Goal: Transaction & Acquisition: Download file/media

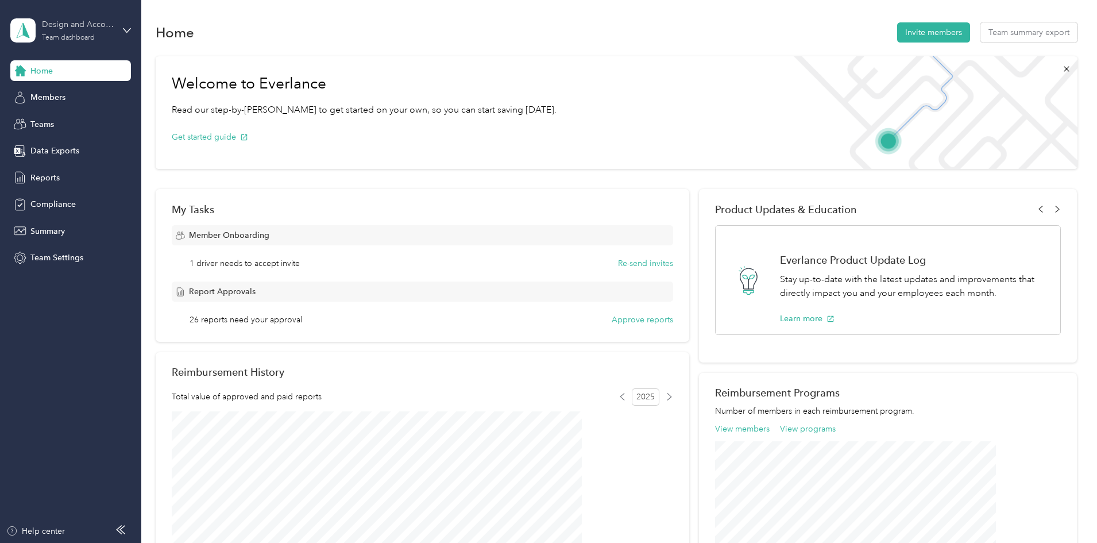
scroll to position [92, 0]
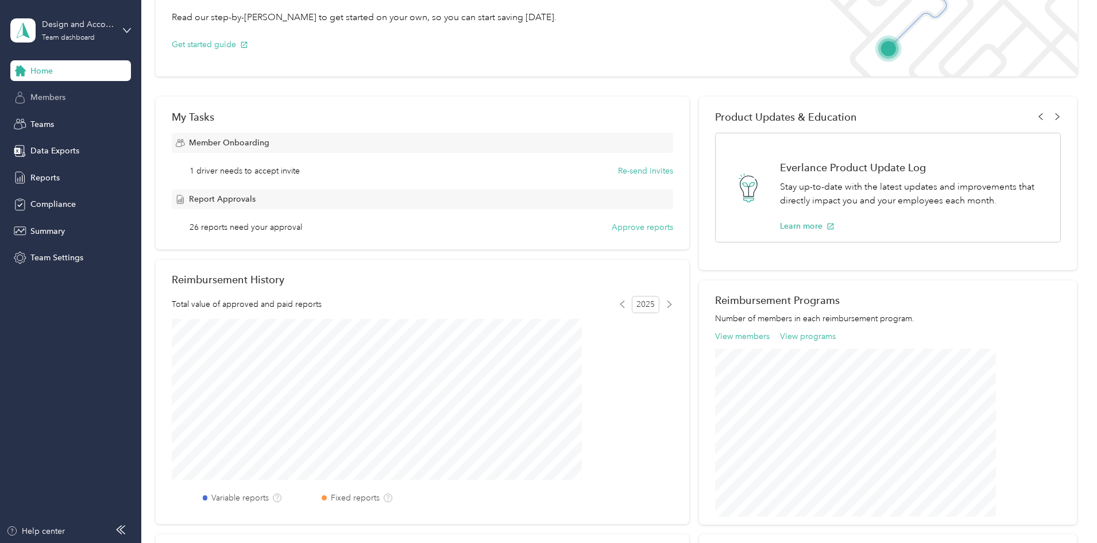
click at [39, 101] on span "Members" at bounding box center [47, 97] width 35 height 12
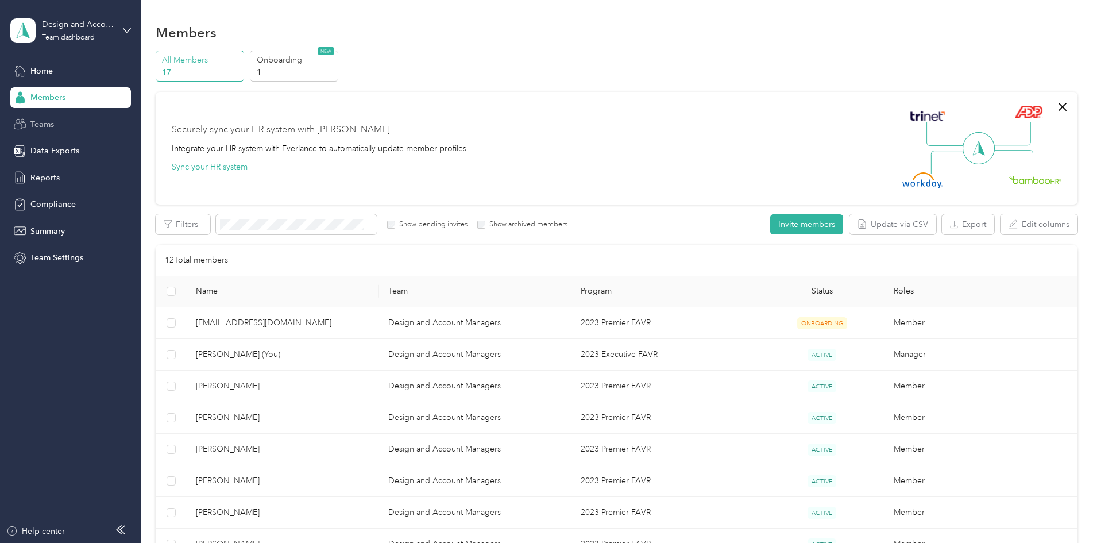
click at [59, 121] on div "Teams" at bounding box center [70, 124] width 121 height 21
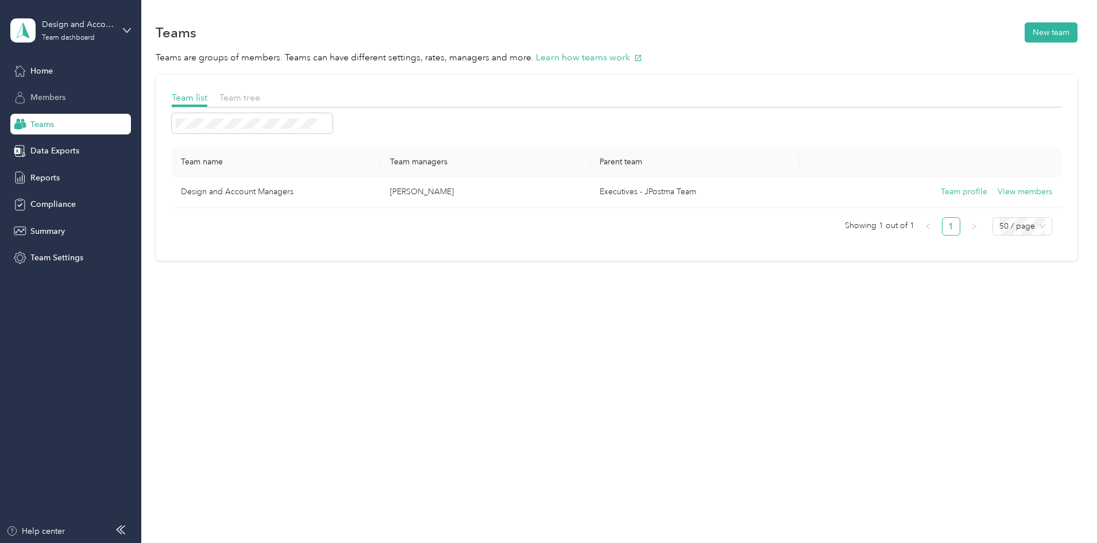
click at [50, 95] on span "Members" at bounding box center [47, 97] width 35 height 12
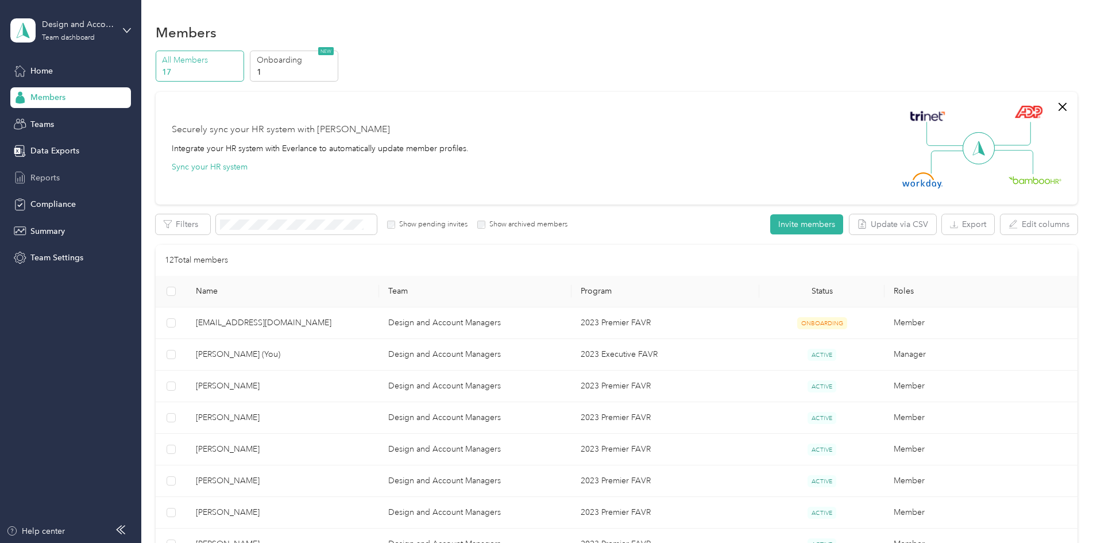
click at [61, 179] on div "Reports" at bounding box center [70, 177] width 121 height 21
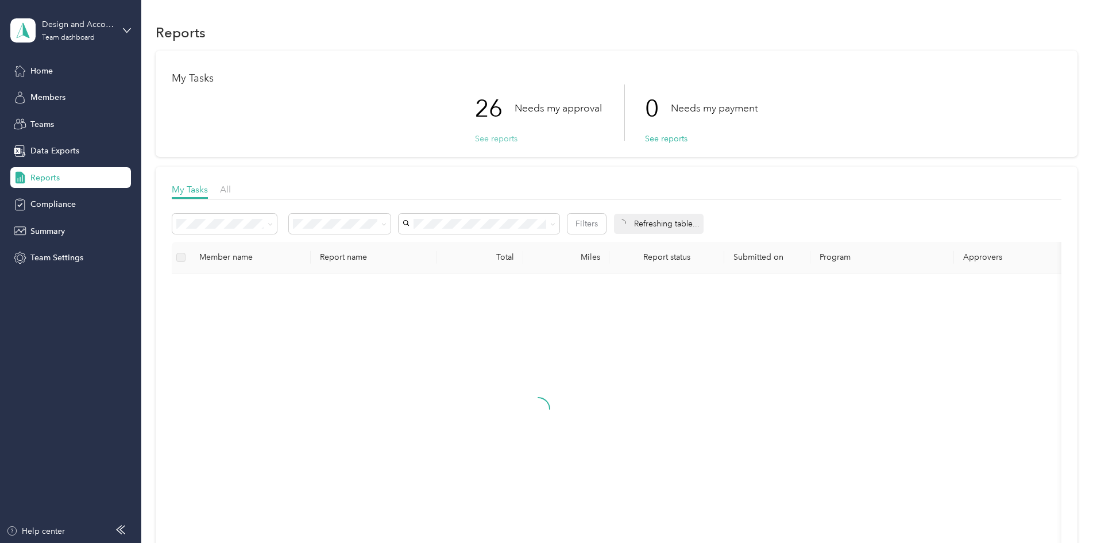
click at [500, 139] on button "See reports" at bounding box center [496, 139] width 43 height 12
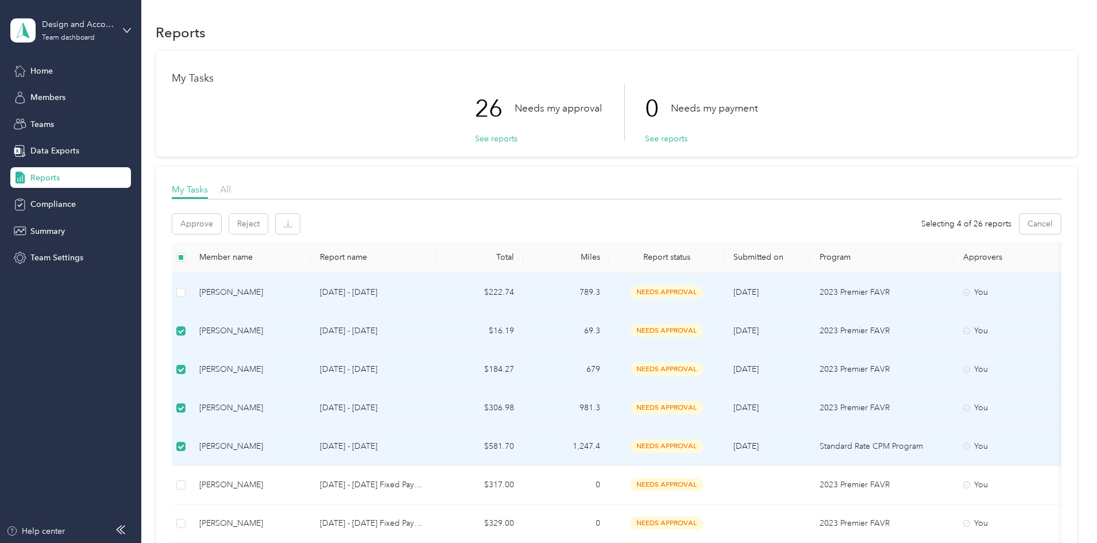
click at [190, 285] on td at bounding box center [181, 292] width 18 height 38
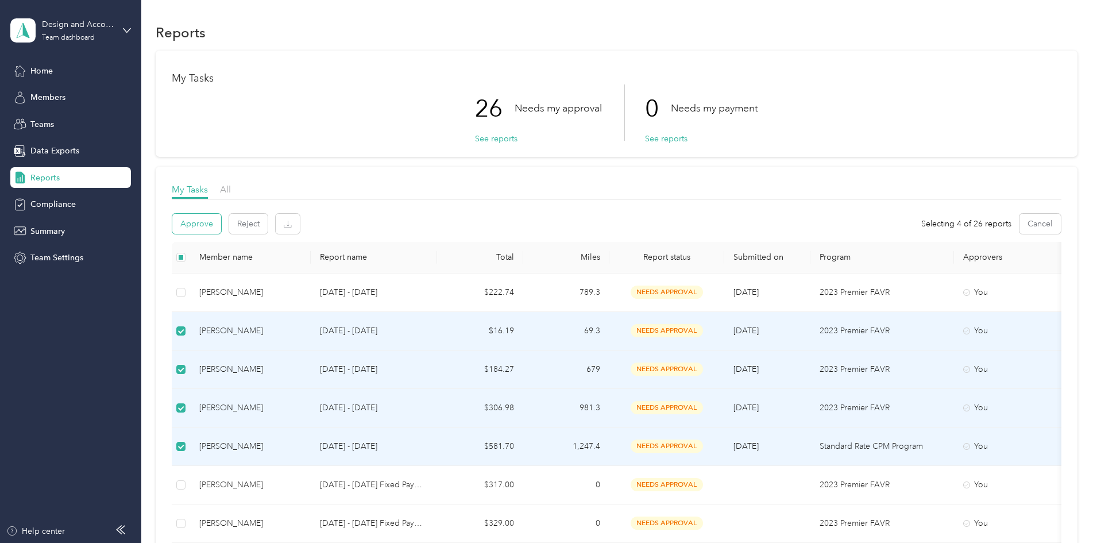
click at [221, 226] on button "Approve" at bounding box center [196, 224] width 49 height 20
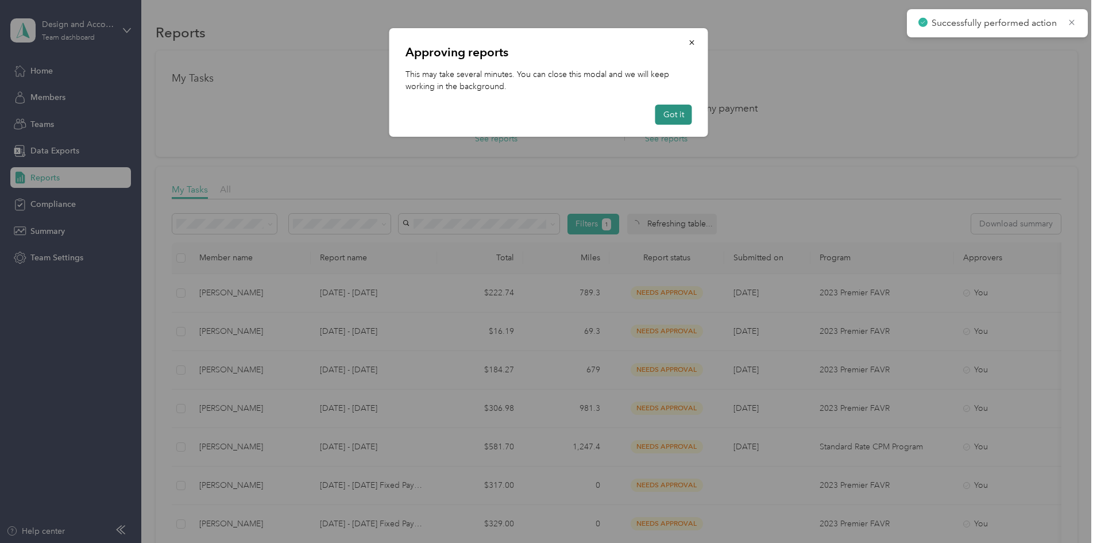
click at [679, 113] on button "Got it" at bounding box center [674, 115] width 37 height 20
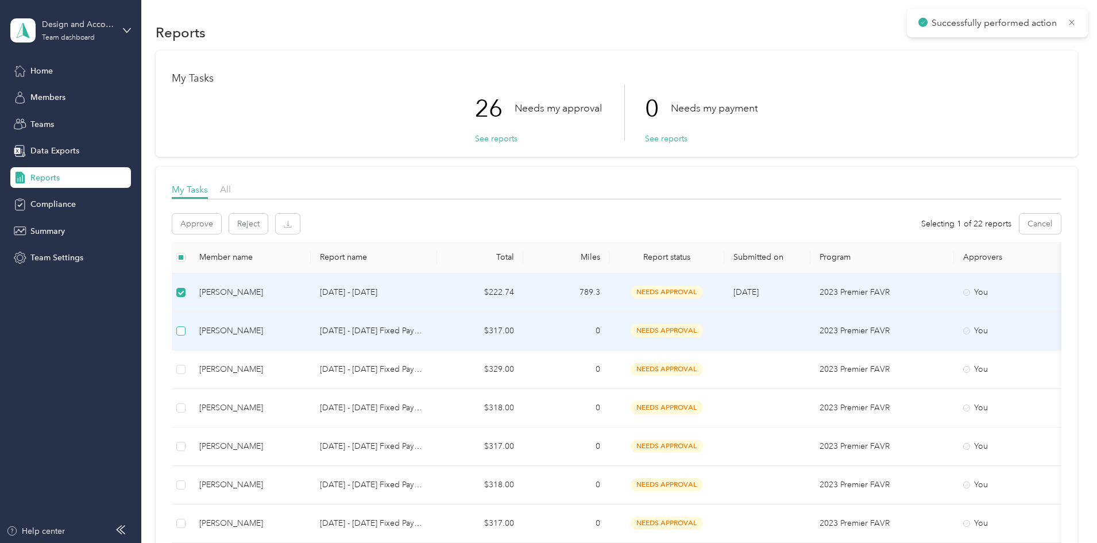
click at [186, 325] on label at bounding box center [180, 331] width 9 height 13
click at [268, 229] on button "Reject" at bounding box center [248, 224] width 38 height 20
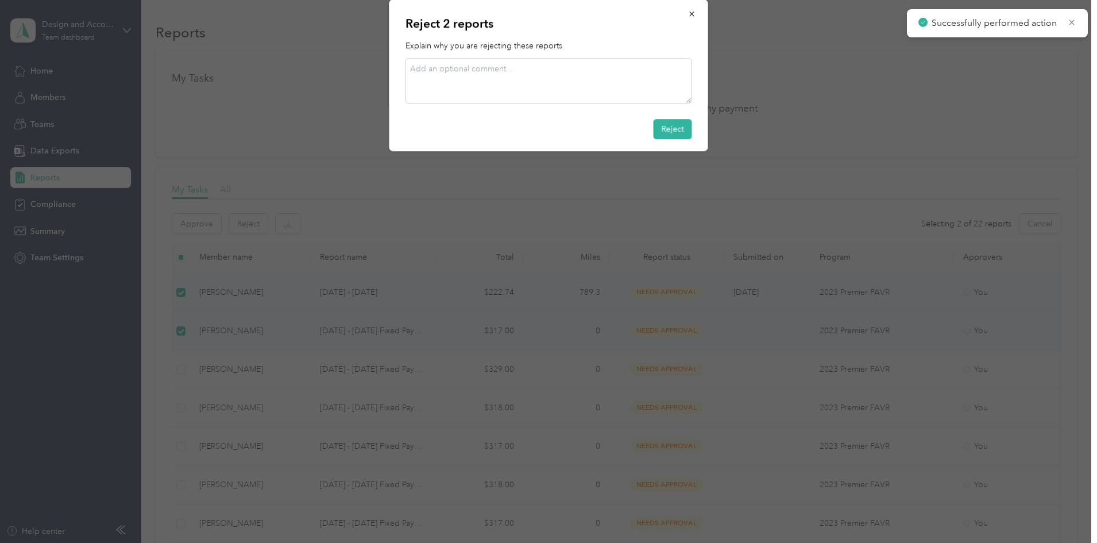
click at [310, 228] on div at bounding box center [548, 271] width 1097 height 543
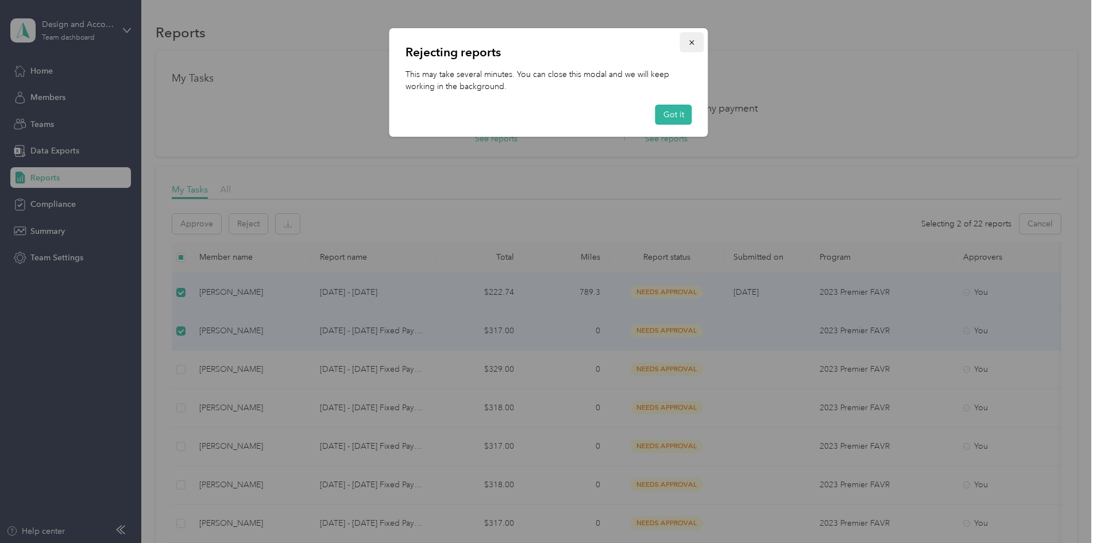
click at [690, 41] on icon "button" at bounding box center [691, 42] width 5 height 5
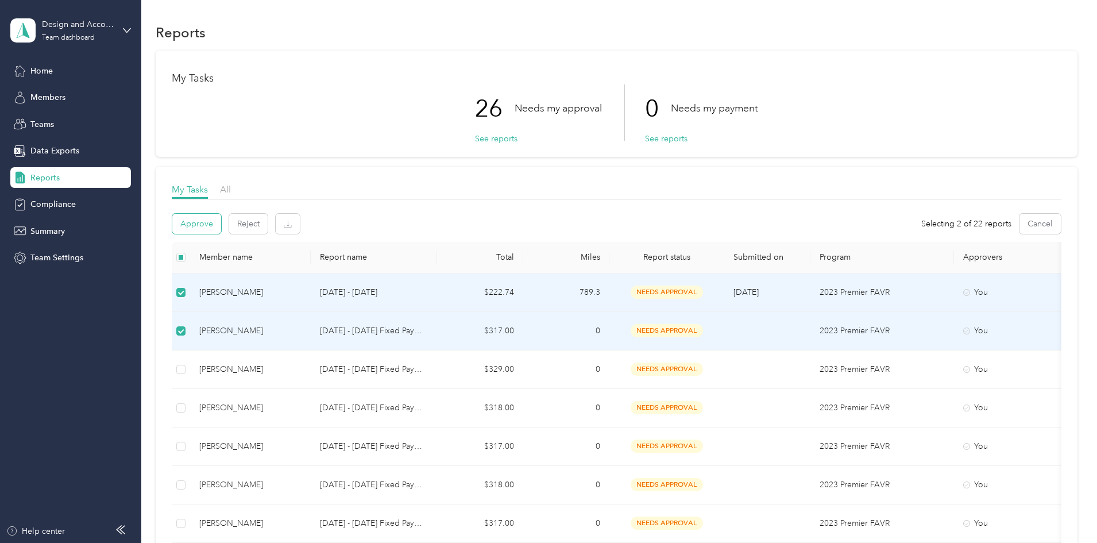
click at [221, 226] on button "Approve" at bounding box center [196, 224] width 49 height 20
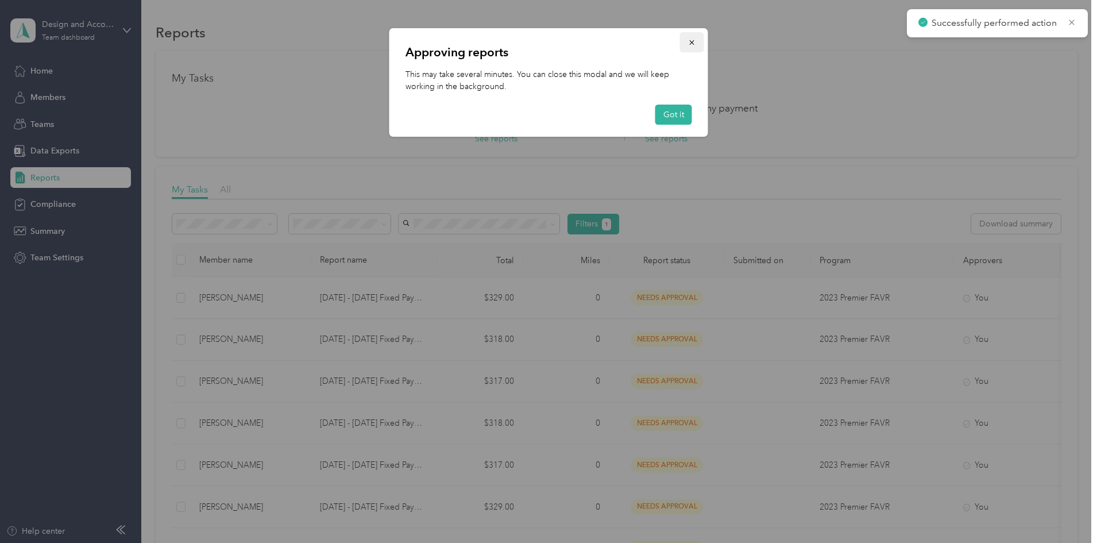
click at [692, 43] on icon "button" at bounding box center [691, 42] width 5 height 5
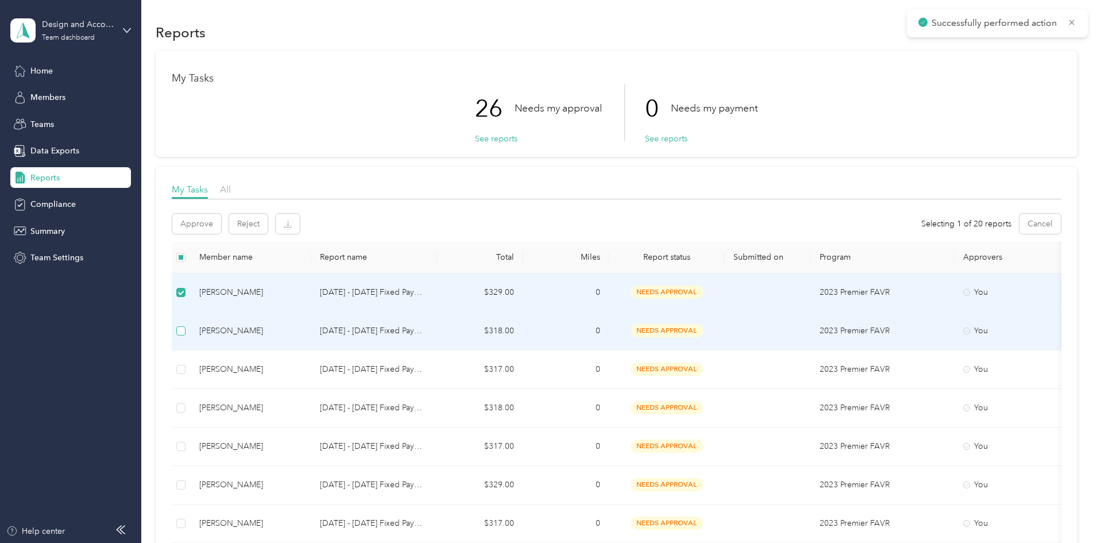
click at [186, 325] on label at bounding box center [180, 331] width 9 height 13
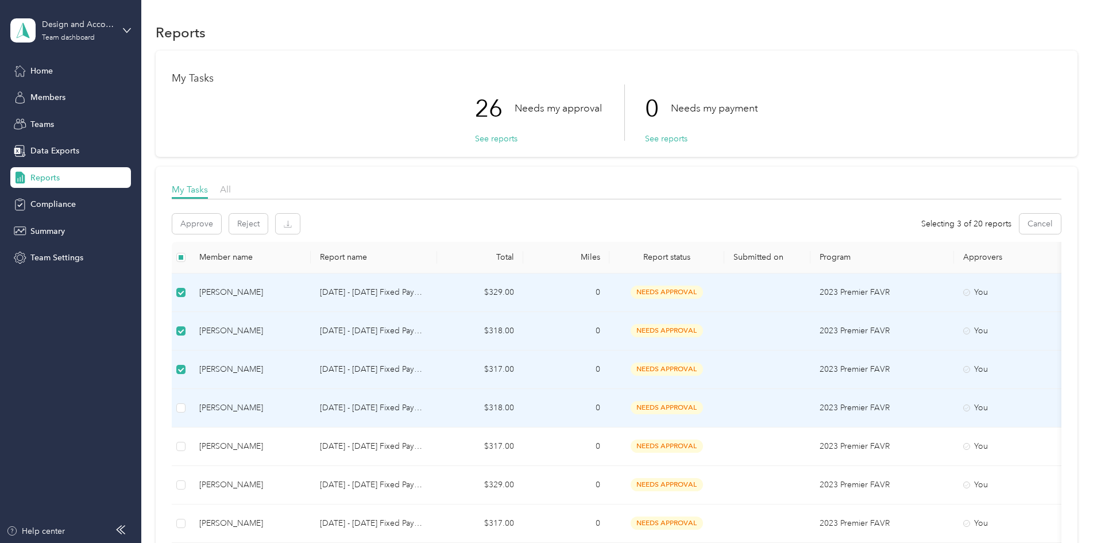
click at [190, 400] on td at bounding box center [181, 408] width 18 height 38
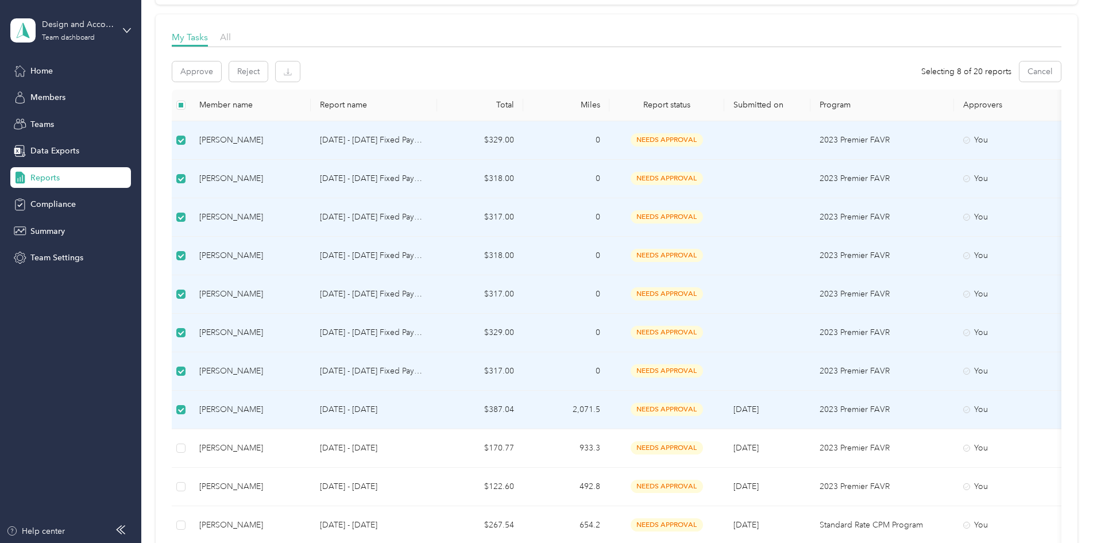
scroll to position [172, 0]
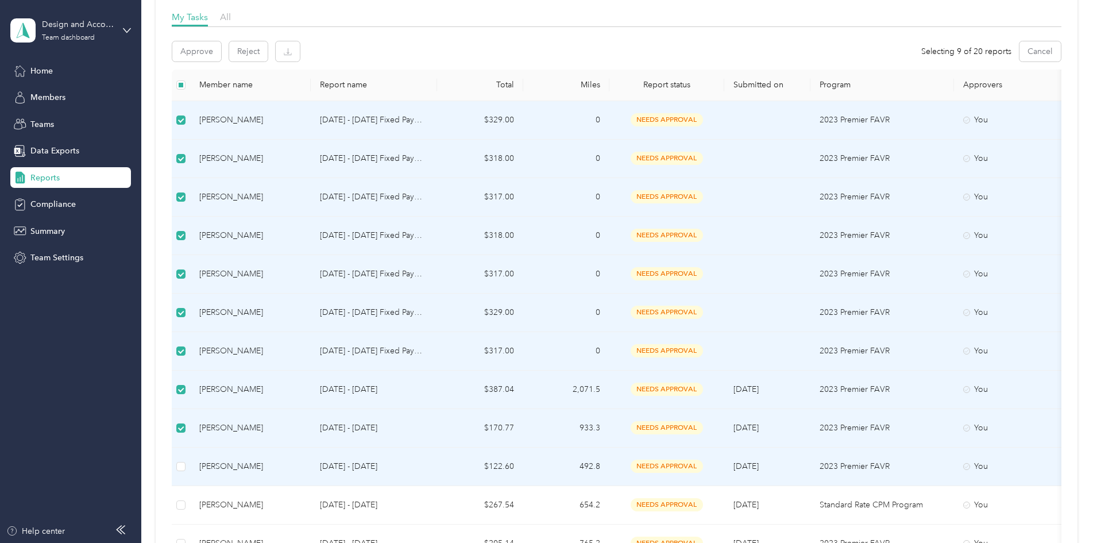
click at [190, 465] on td at bounding box center [181, 467] width 18 height 38
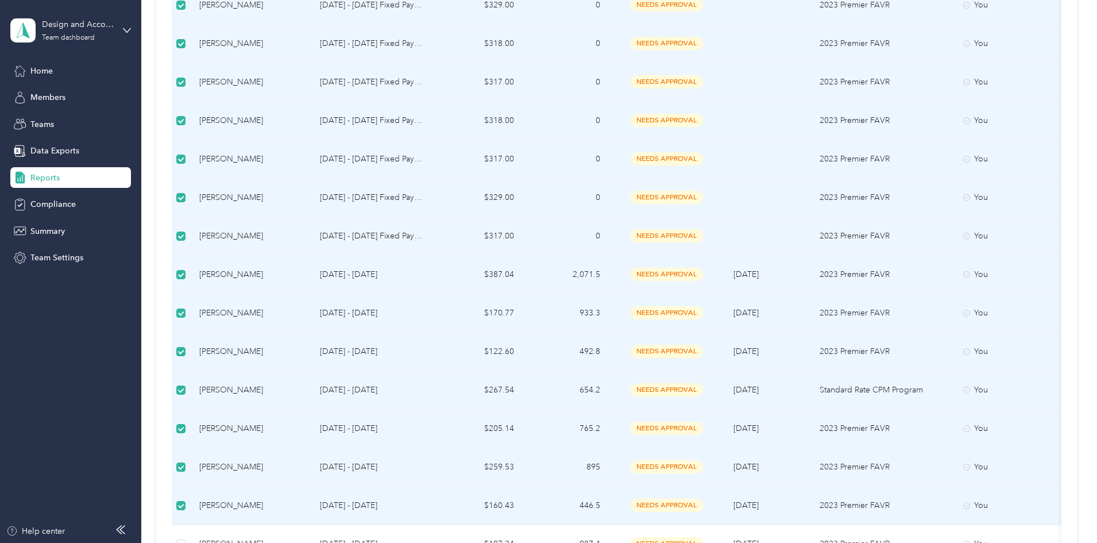
scroll to position [0, 0]
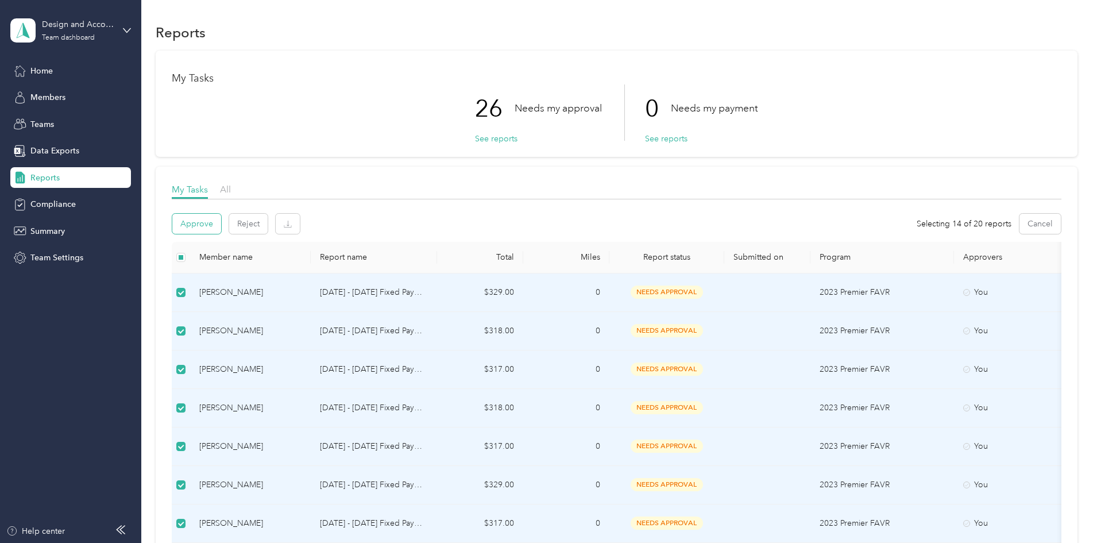
click at [221, 225] on button "Approve" at bounding box center [196, 224] width 49 height 20
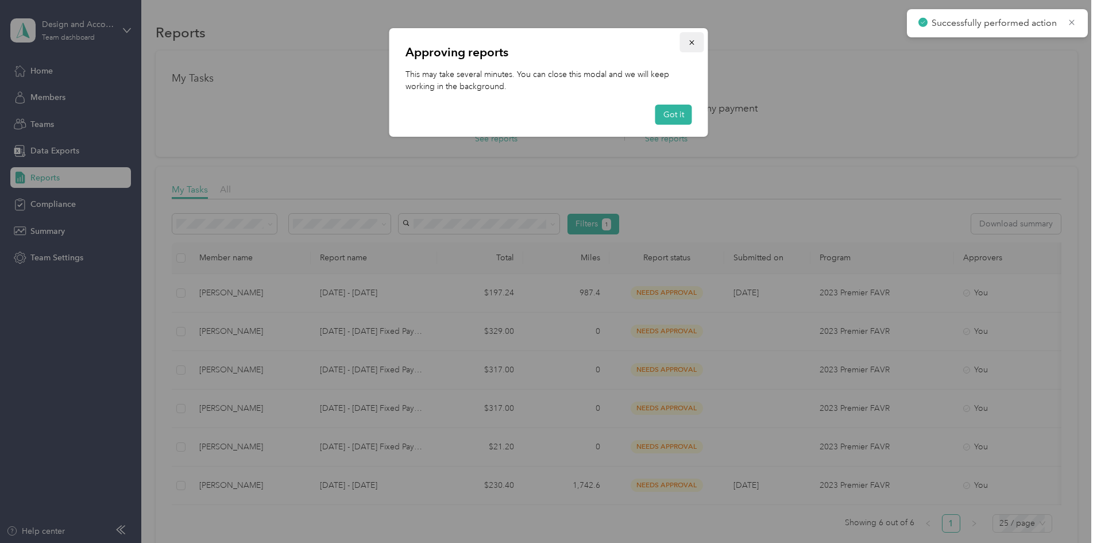
click at [690, 36] on button "button" at bounding box center [692, 42] width 24 height 20
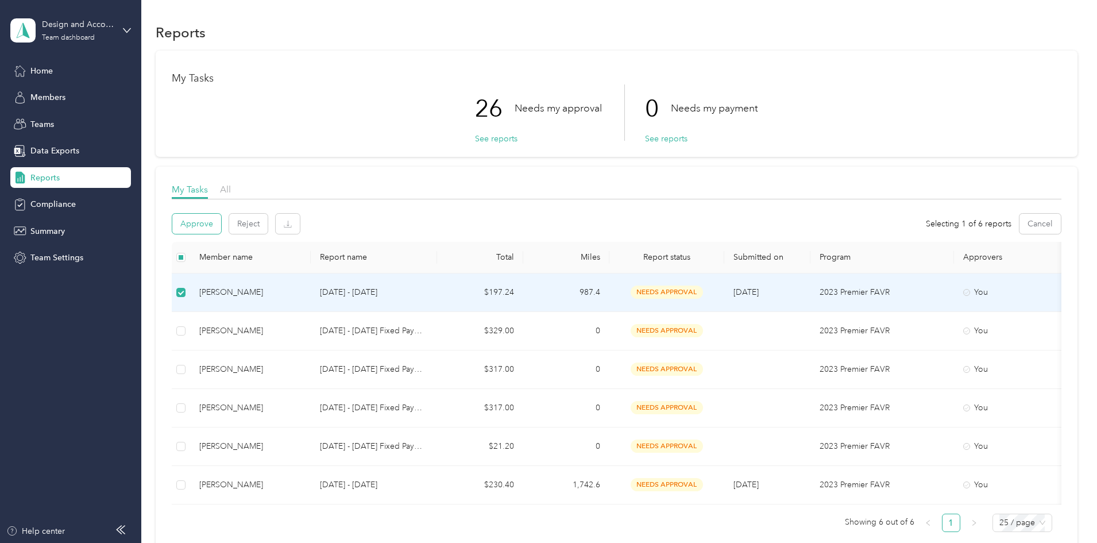
click at [221, 227] on button "Approve" at bounding box center [196, 224] width 49 height 20
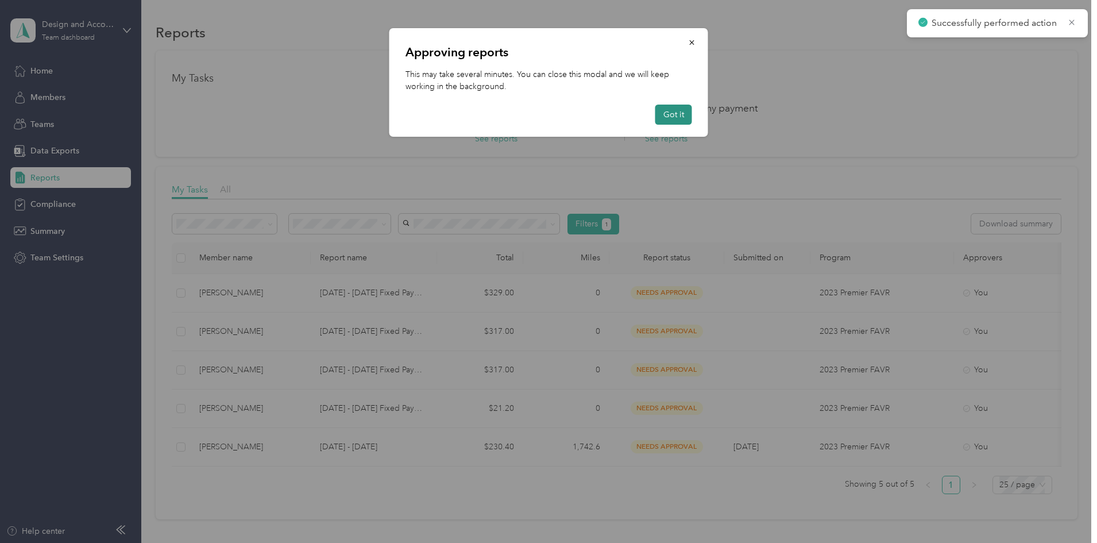
click at [680, 110] on button "Got it" at bounding box center [674, 115] width 37 height 20
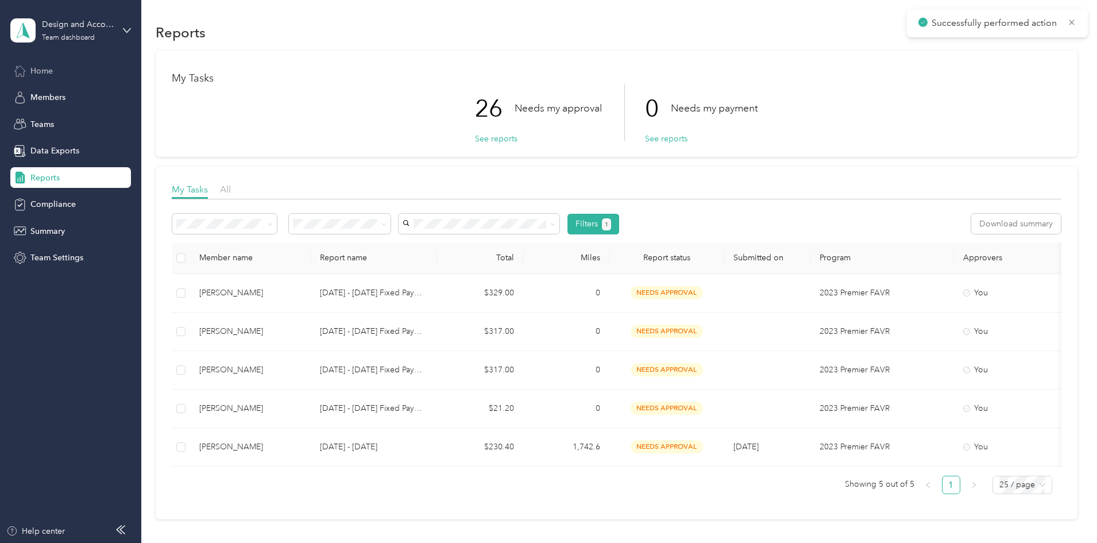
click at [30, 70] on span "Home" at bounding box center [41, 71] width 22 height 12
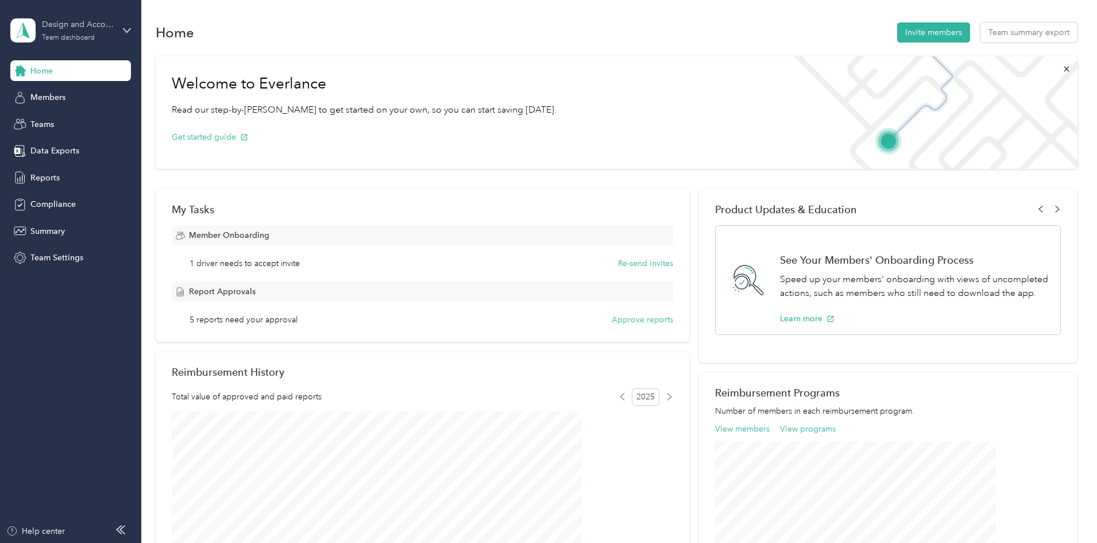
click at [85, 32] on div "Design and Account Managers Team dashboard" at bounding box center [78, 29] width 72 height 23
click at [83, 119] on div "Personal dashboard" at bounding box center [57, 120] width 72 height 12
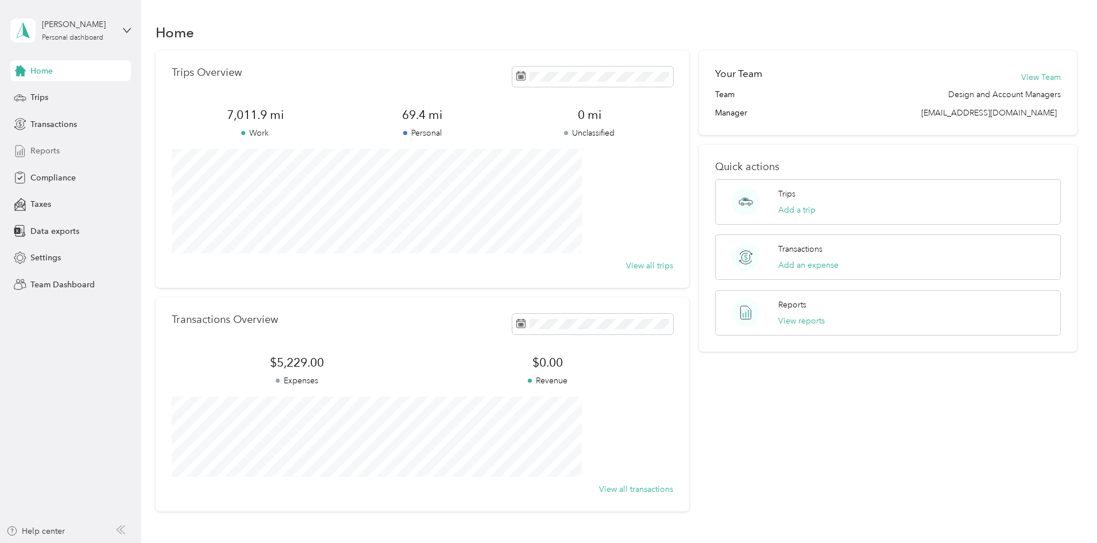
click at [44, 152] on span "Reports" at bounding box center [44, 151] width 29 height 12
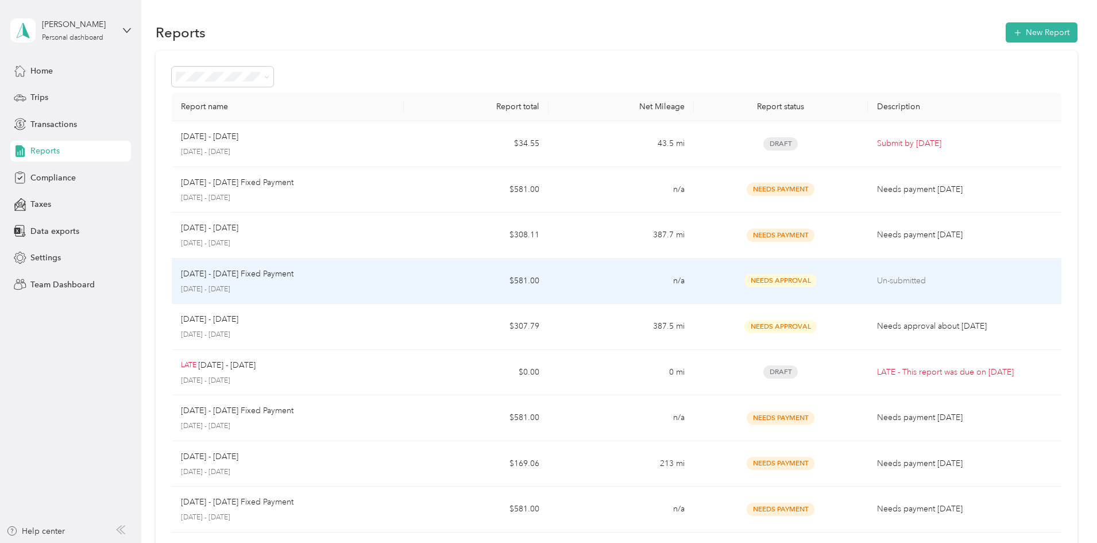
click at [365, 284] on p "August 1 - 31, 2025" at bounding box center [288, 289] width 214 height 10
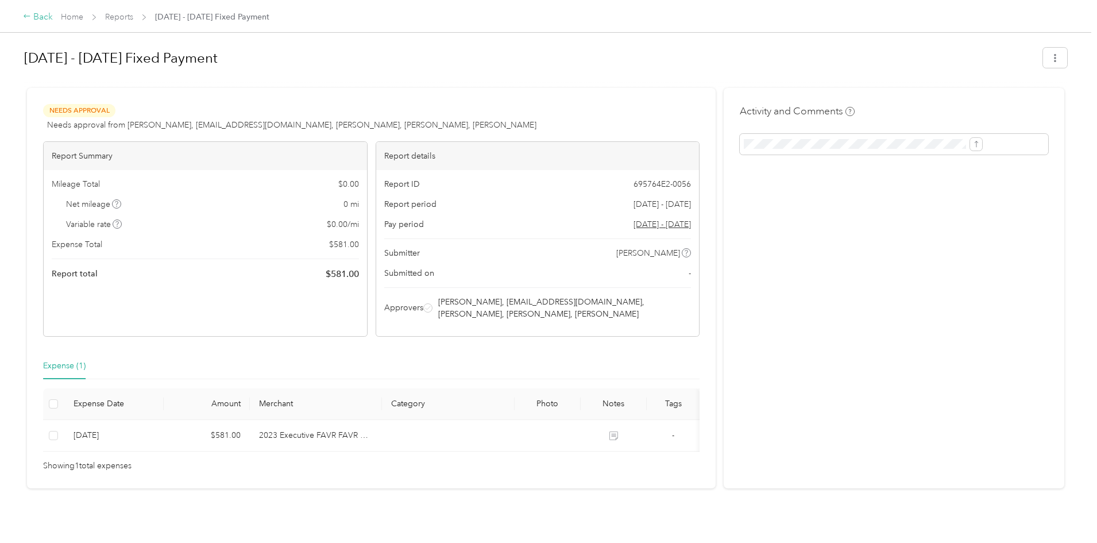
click at [53, 16] on div "Back" at bounding box center [38, 17] width 30 height 14
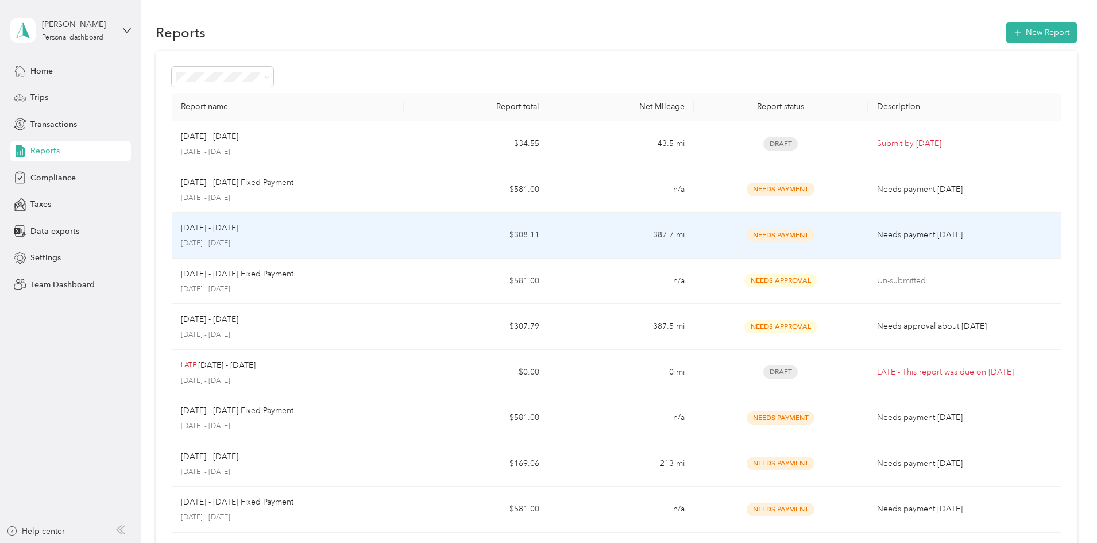
click at [329, 241] on p "August 1 - 31, 2025" at bounding box center [288, 243] width 214 height 10
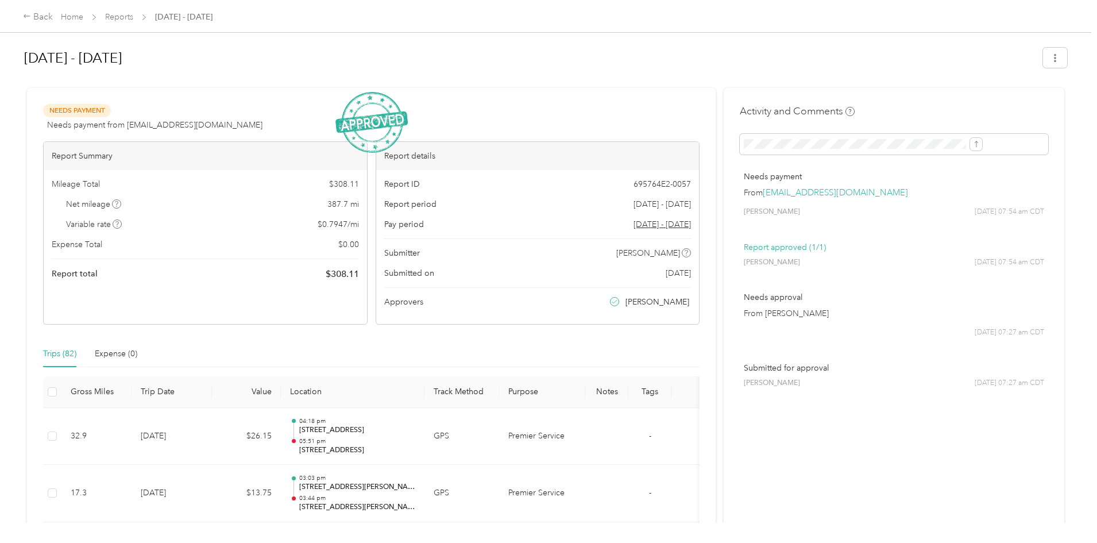
click at [359, 275] on span "$ 308.11" at bounding box center [342, 274] width 33 height 14
copy span "308.11"
drag, startPoint x: 356, startPoint y: 209, endPoint x: 388, endPoint y: 206, distance: 32.3
click at [359, 206] on div "Net mileage 387.7 mi" at bounding box center [205, 204] width 307 height 12
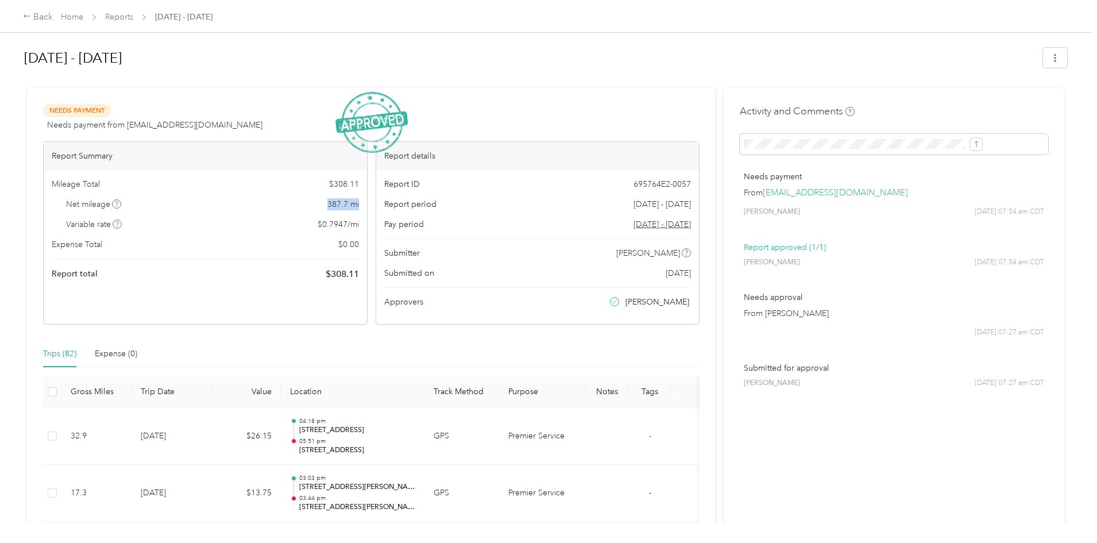
copy span "387.7 mi"
click at [1051, 55] on icon "button" at bounding box center [1055, 58] width 8 height 8
click at [945, 98] on span "Download" at bounding box center [928, 100] width 38 height 12
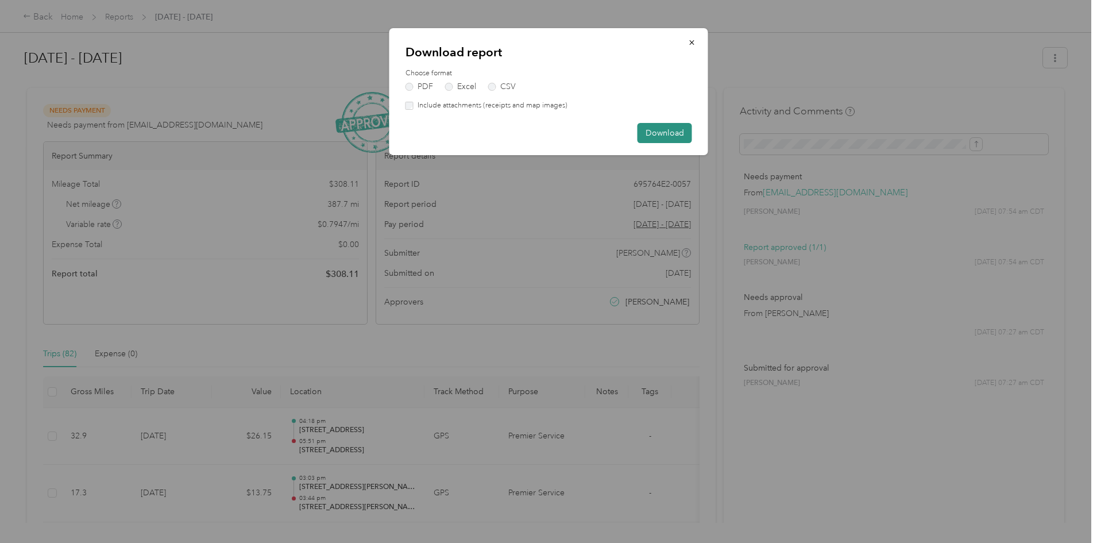
click at [667, 134] on button "Download" at bounding box center [665, 133] width 55 height 20
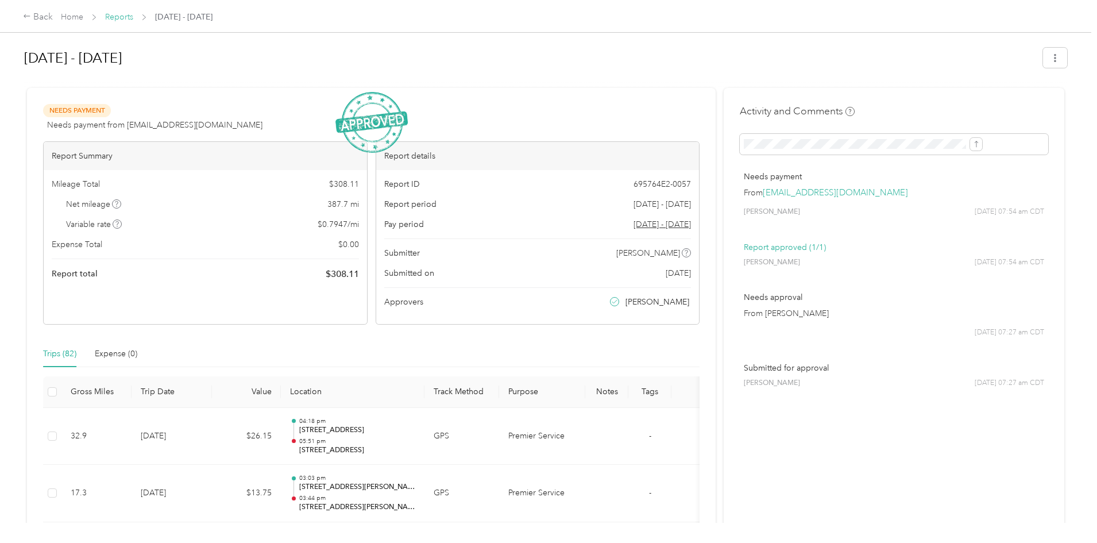
click at [133, 15] on link "Reports" at bounding box center [119, 17] width 28 height 10
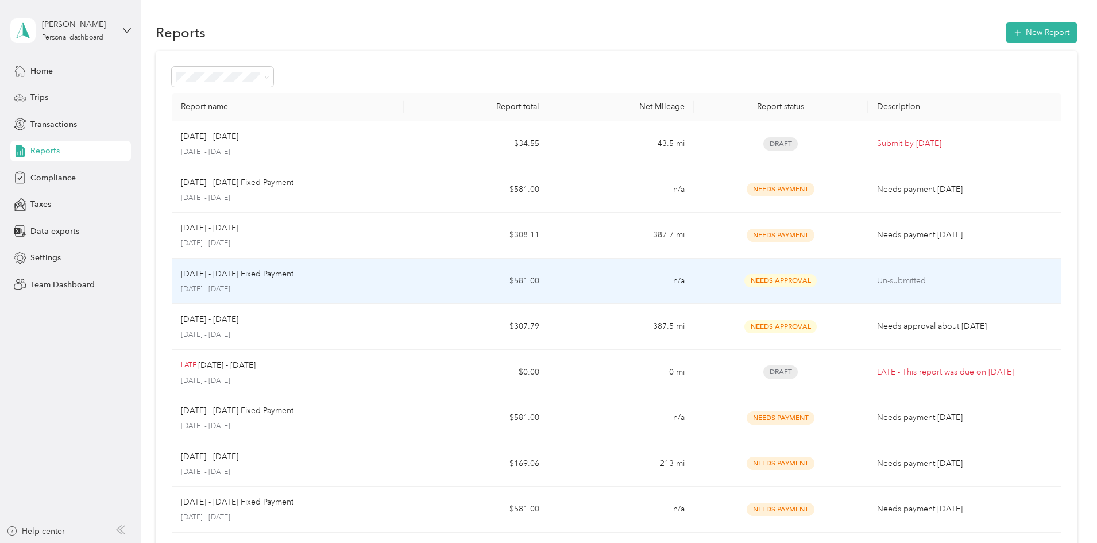
click at [344, 291] on p "August 1 - 31, 2025" at bounding box center [288, 289] width 214 height 10
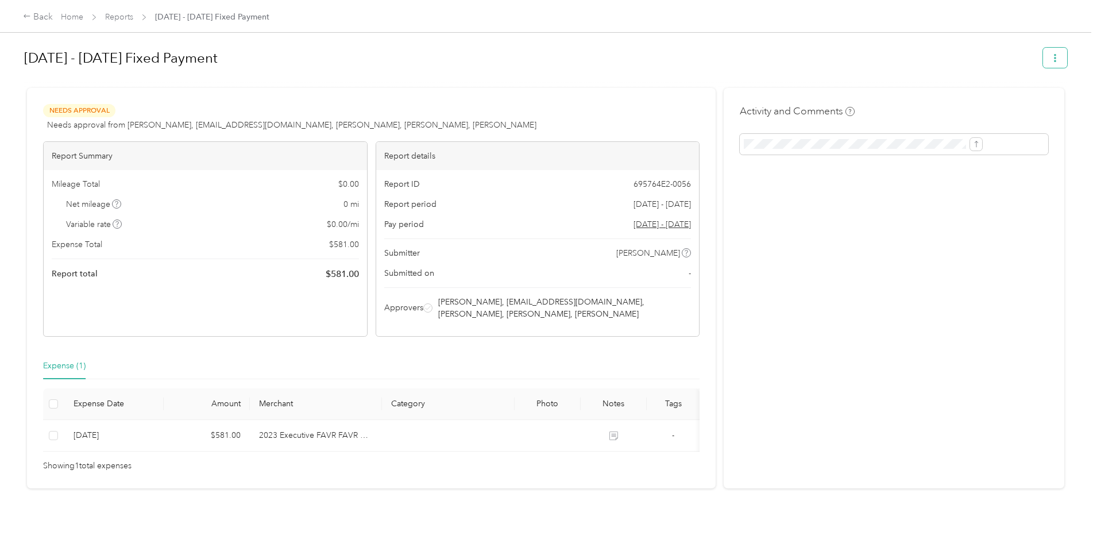
click at [1051, 60] on icon "button" at bounding box center [1055, 58] width 8 height 8
click at [945, 104] on span "Download" at bounding box center [928, 100] width 38 height 12
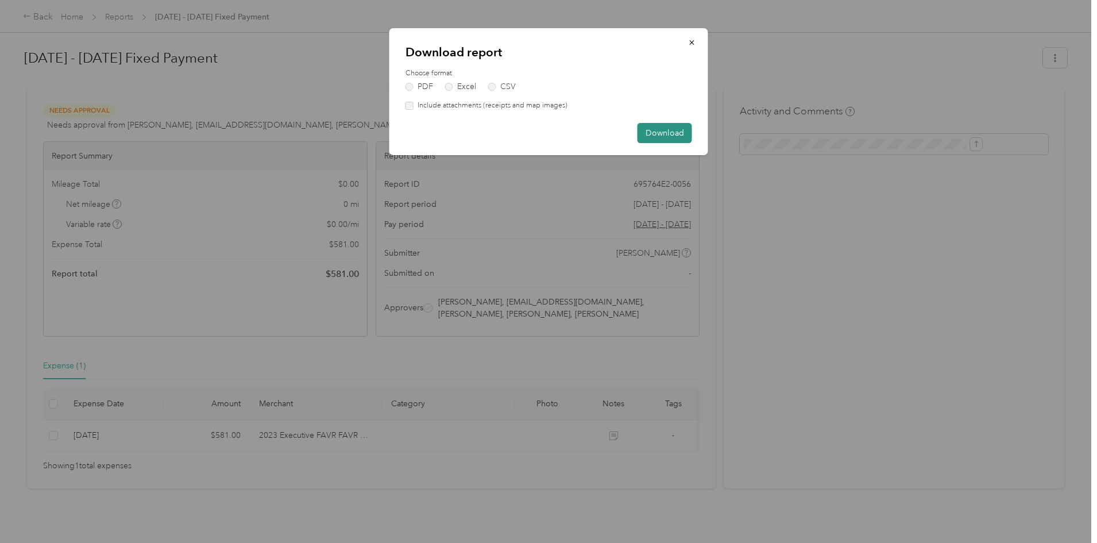
click at [662, 130] on button "Download" at bounding box center [665, 133] width 55 height 20
